Goal: Complete application form

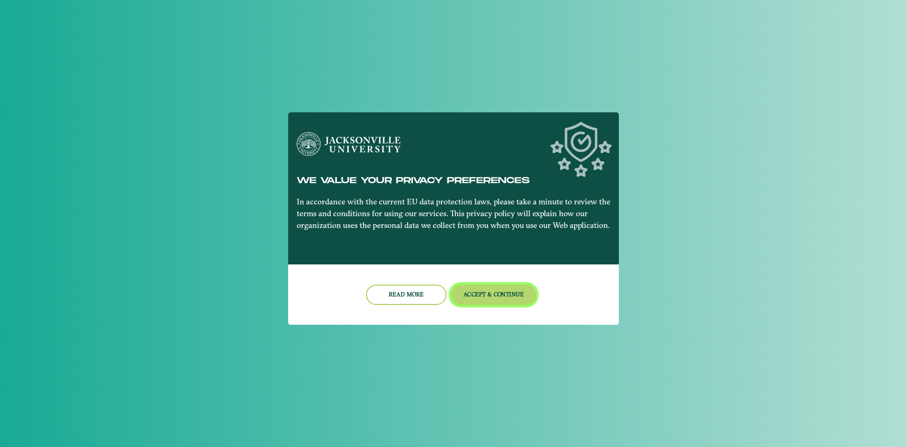
click at [492, 293] on button "Accept & Continue" at bounding box center [494, 295] width 86 height 20
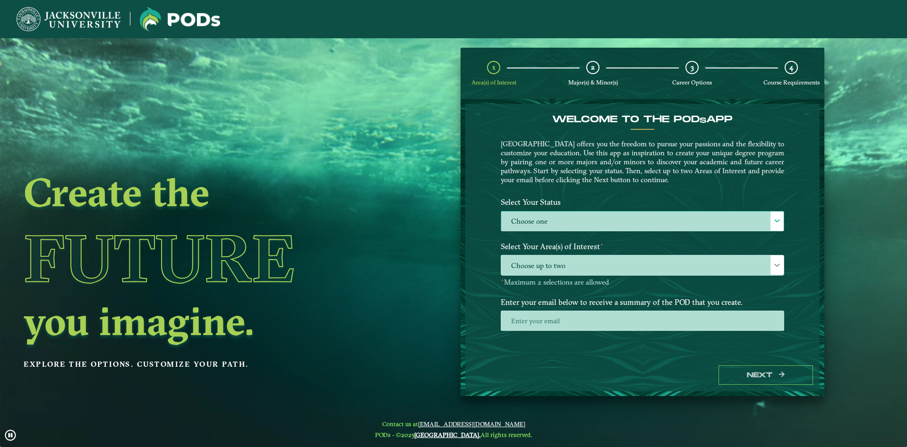
click at [608, 226] on label "Choose one" at bounding box center [642, 222] width 283 height 20
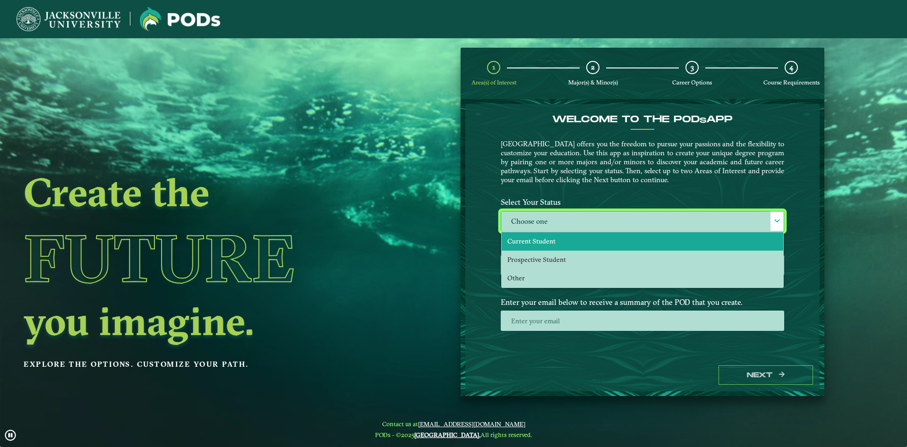
click at [582, 245] on li "Current Student" at bounding box center [643, 241] width 282 height 18
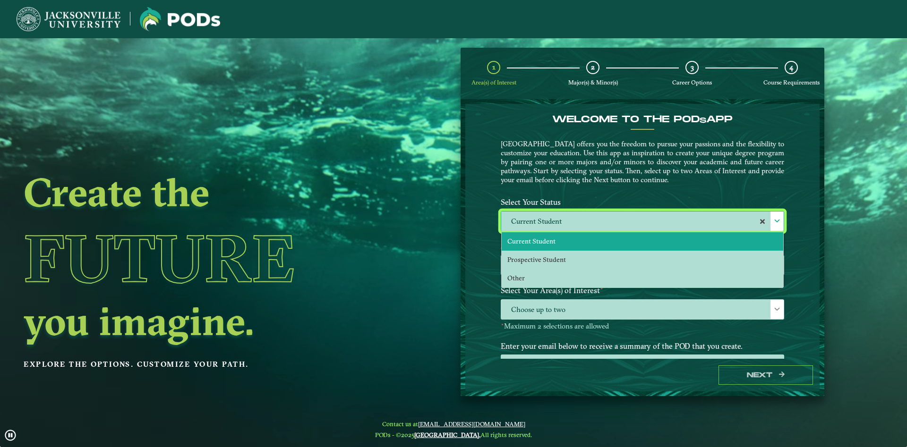
select select "[object Object]"
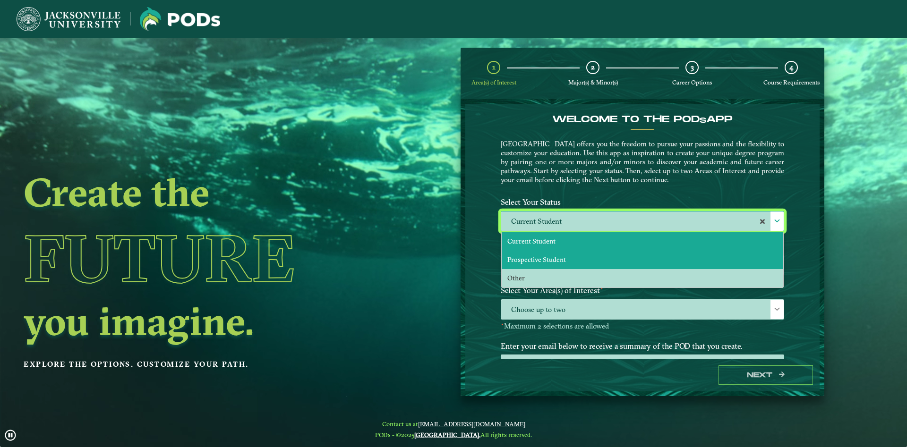
scroll to position [5, 44]
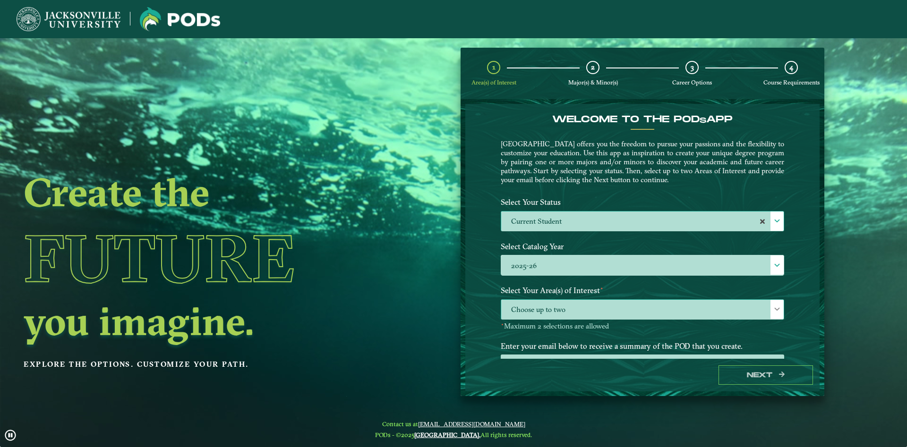
click at [729, 315] on span "Choose up to two" at bounding box center [642, 310] width 283 height 20
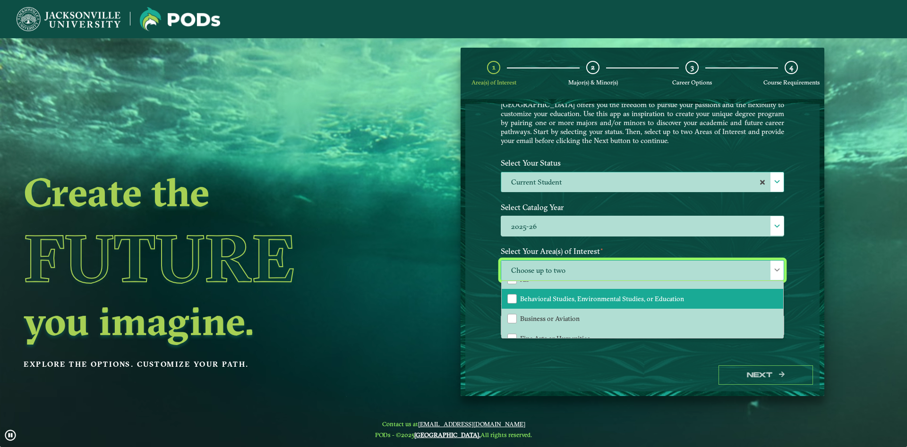
scroll to position [0, 0]
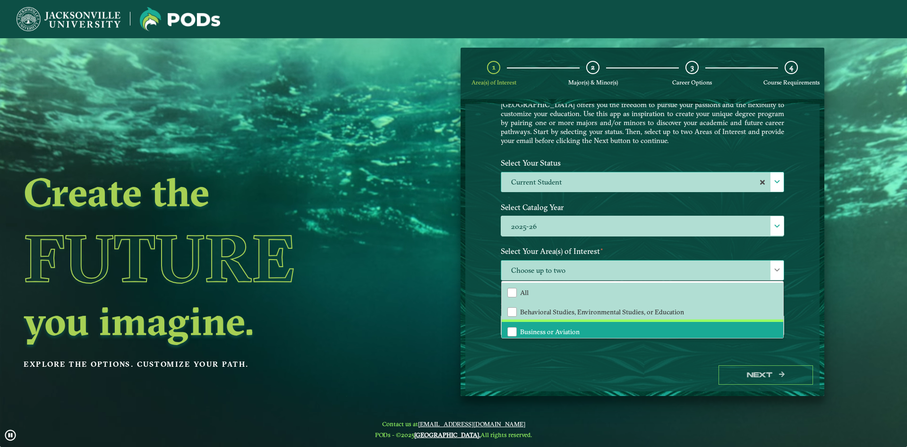
click at [609, 325] on li "Business or Aviation" at bounding box center [643, 332] width 282 height 20
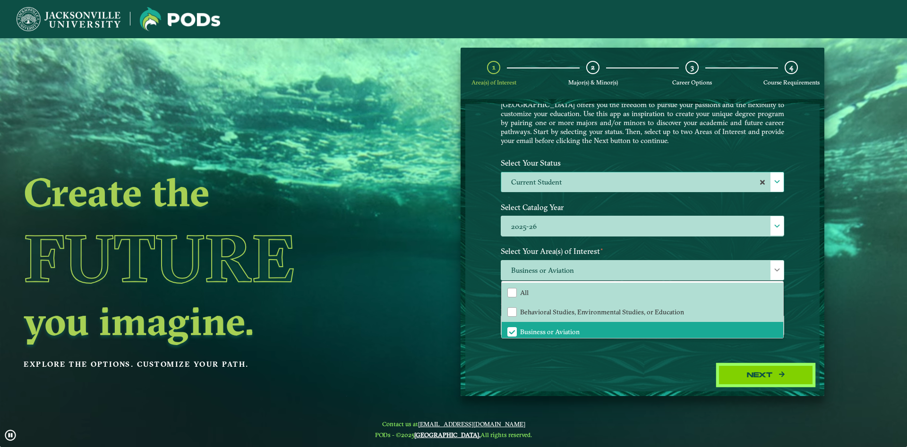
click at [751, 373] on button "Next" at bounding box center [766, 375] width 95 height 19
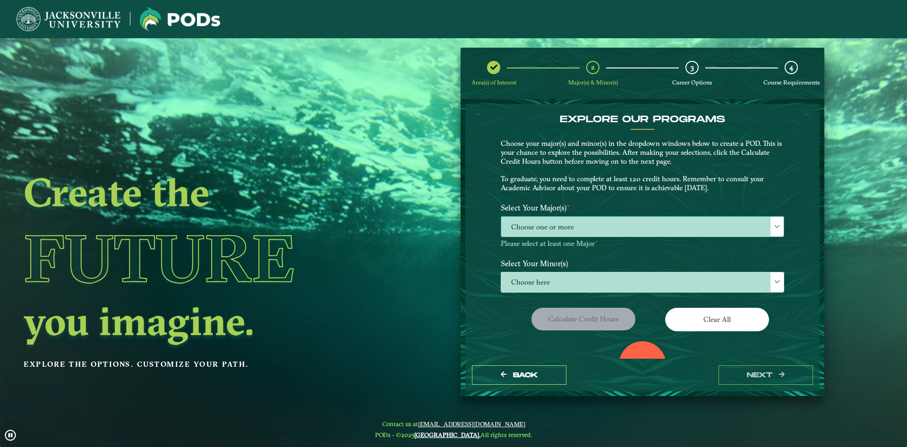
click at [644, 224] on span "Choose one or more" at bounding box center [642, 227] width 283 height 20
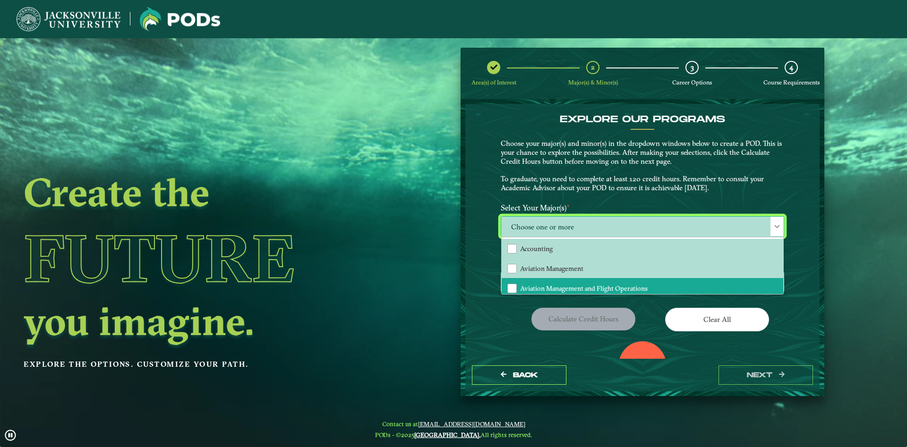
scroll to position [51, 0]
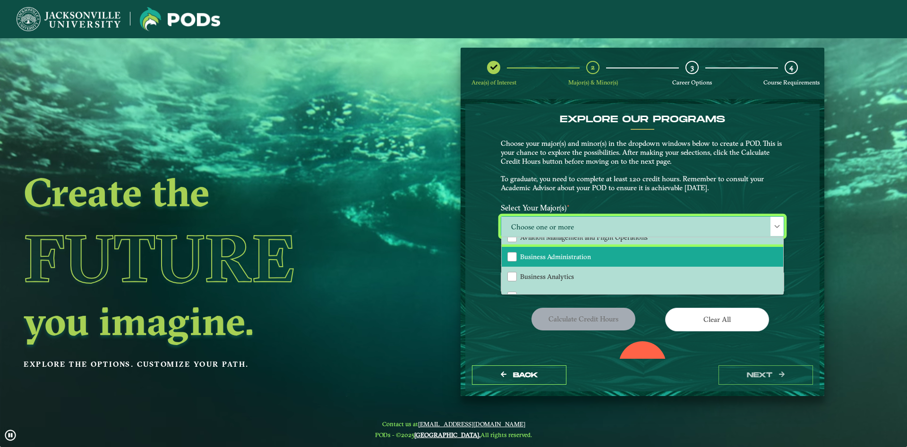
click at [627, 257] on li "Business Administration" at bounding box center [643, 257] width 282 height 20
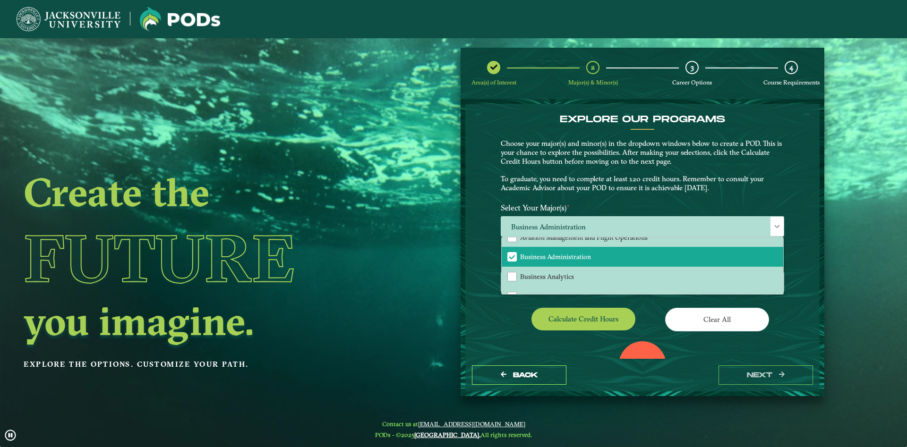
click at [478, 296] on div "EXPLORE OUR PROGRAMS Choose your major(s) and minor(s) in the dropdown windows …" at bounding box center [642, 231] width 354 height 255
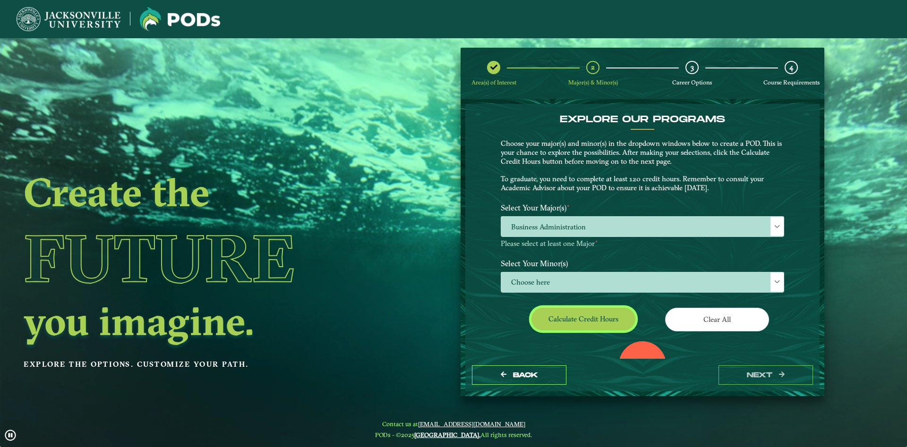
click at [562, 312] on button "Calculate credit hours" at bounding box center [584, 319] width 104 height 22
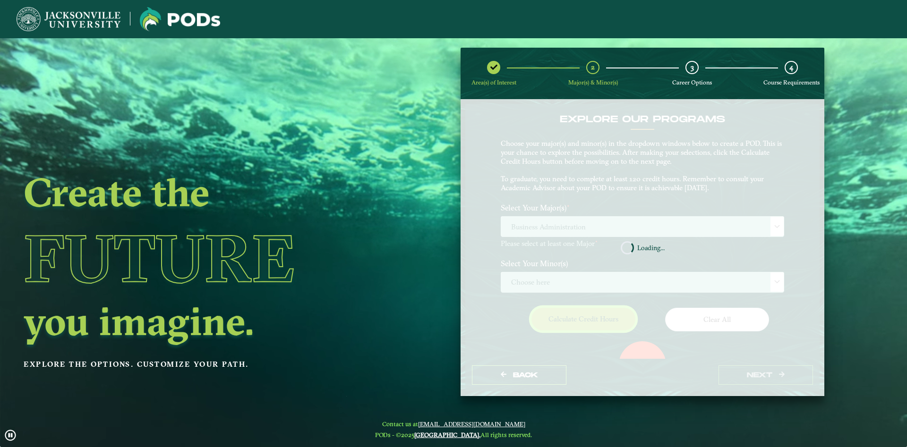
scroll to position [142, 0]
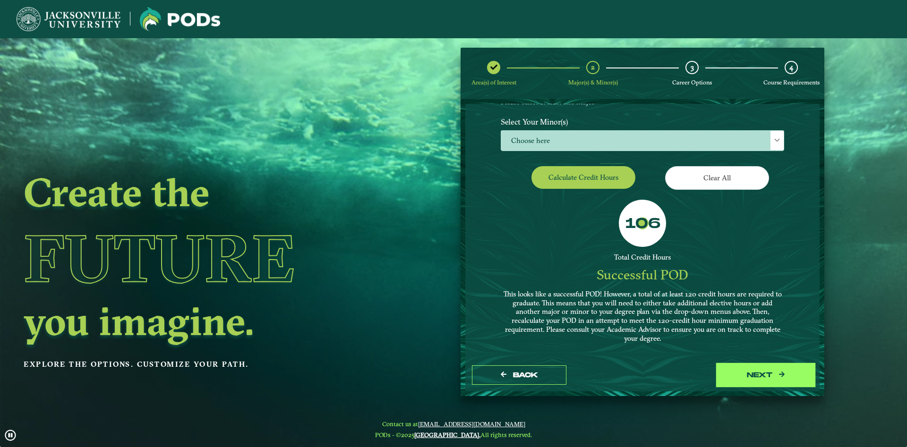
click at [748, 376] on button "next" at bounding box center [766, 375] width 95 height 19
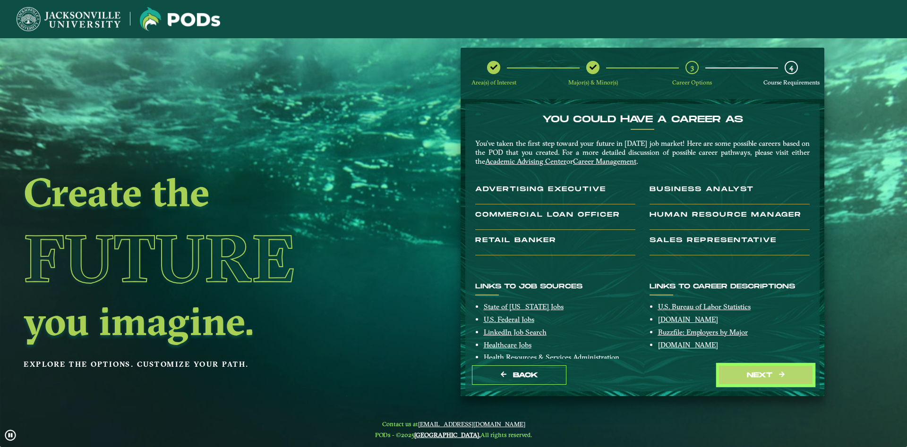
click at [748, 376] on button "next" at bounding box center [766, 375] width 95 height 19
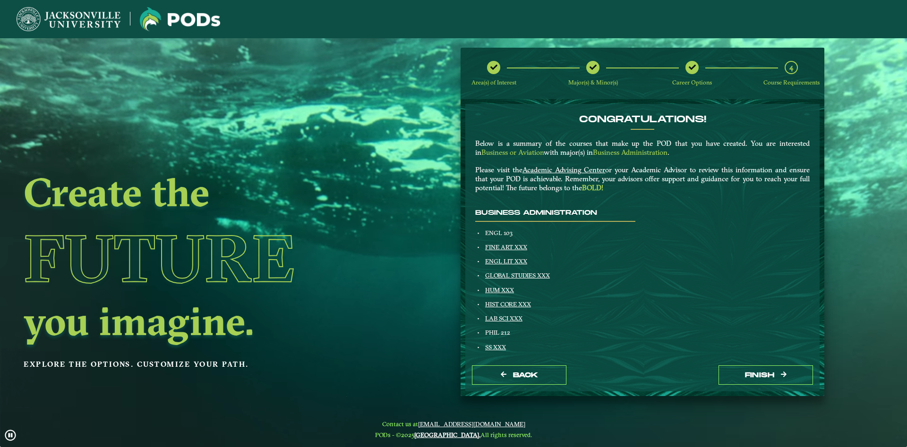
scroll to position [54, 0]
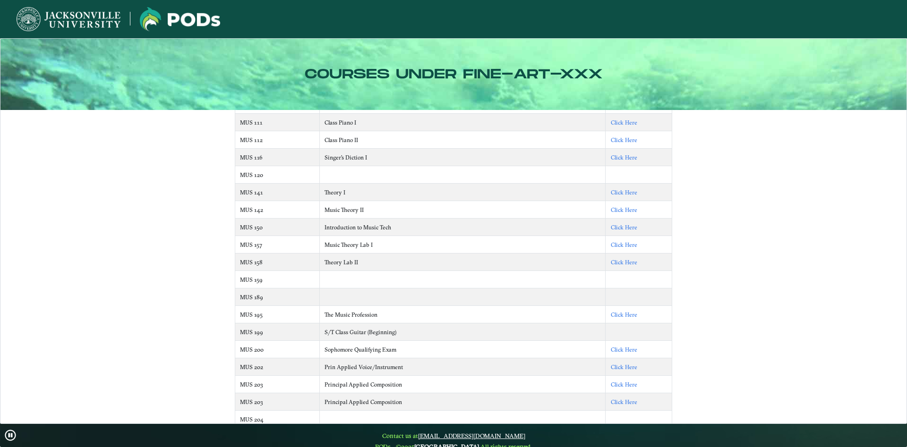
scroll to position [2747, 0]
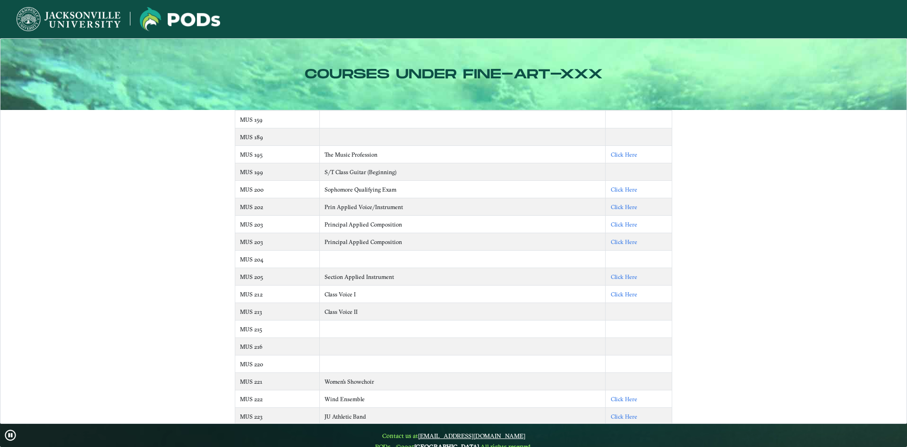
drag, startPoint x: 473, startPoint y: 224, endPoint x: 475, endPoint y: 247, distance: 22.8
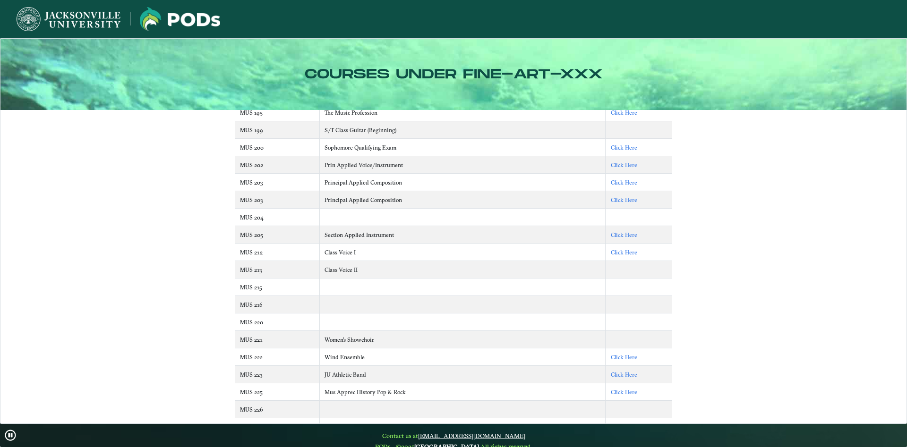
drag, startPoint x: 480, startPoint y: 217, endPoint x: 478, endPoint y: 227, distance: 10.1
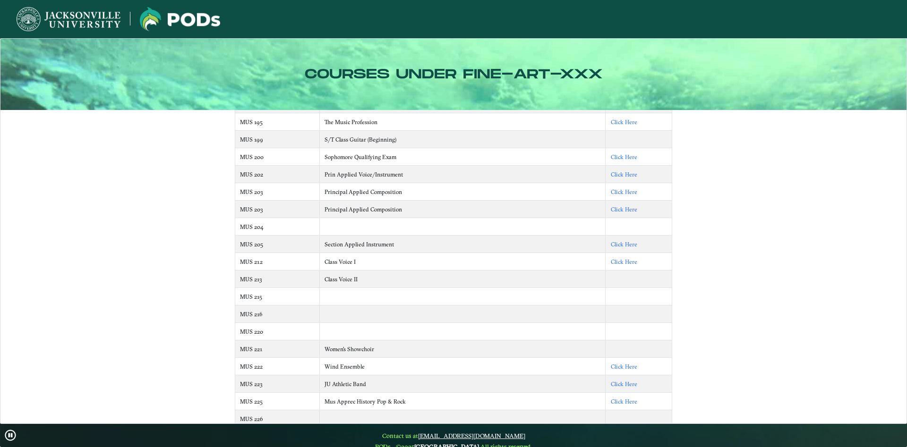
drag, startPoint x: 478, startPoint y: 224, endPoint x: 477, endPoint y: 210, distance: 13.8
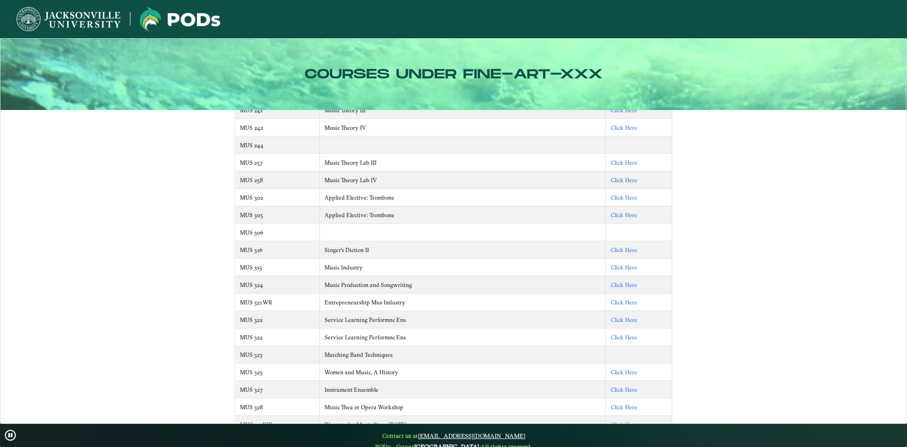
scroll to position [3316, 0]
